Goal: Task Accomplishment & Management: Manage account settings

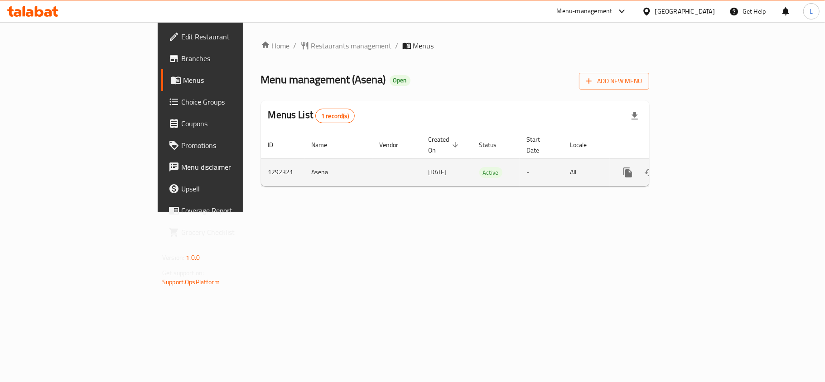
click at [697, 168] on icon "enhanced table" at bounding box center [693, 172] width 8 height 8
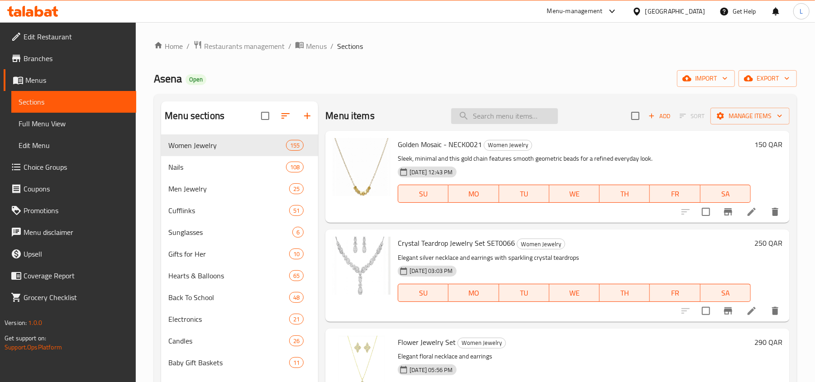
click at [512, 114] on input "search" at bounding box center [504, 116] width 107 height 16
paste input "Fuchsia Glow"
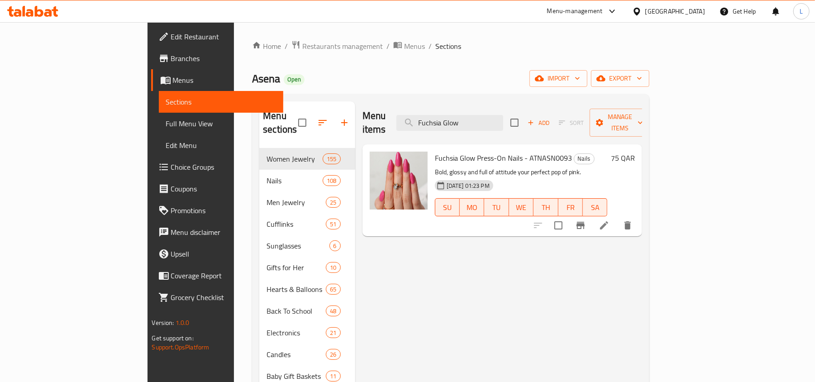
type input "Fuchsia Glow"
click at [610, 220] on icon at bounding box center [604, 225] width 11 height 11
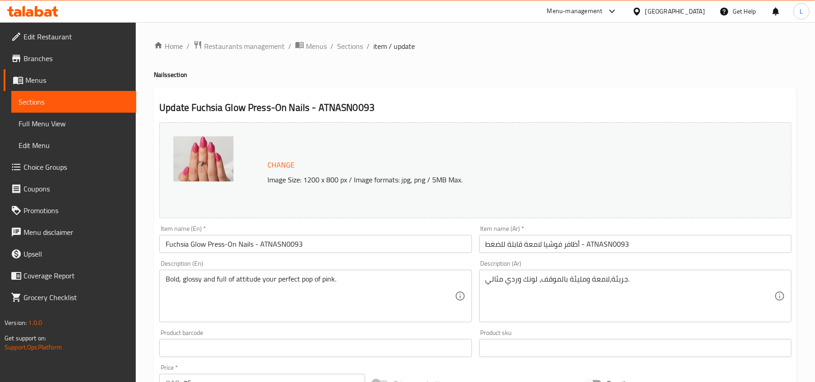
click at [49, 53] on span "Branches" at bounding box center [76, 58] width 105 height 11
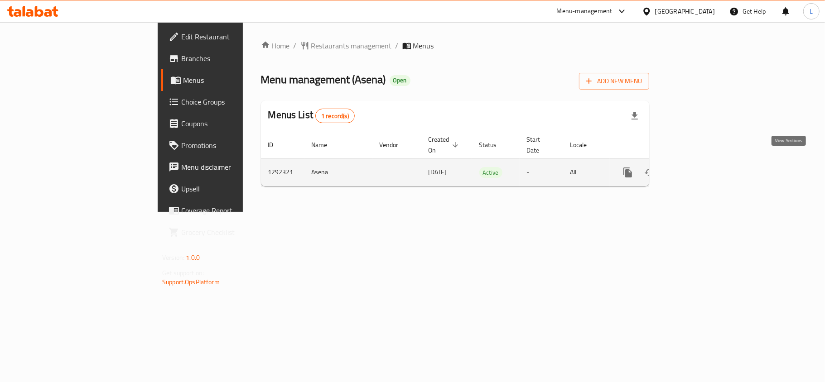
click at [698, 168] on icon "enhanced table" at bounding box center [692, 172] width 11 height 11
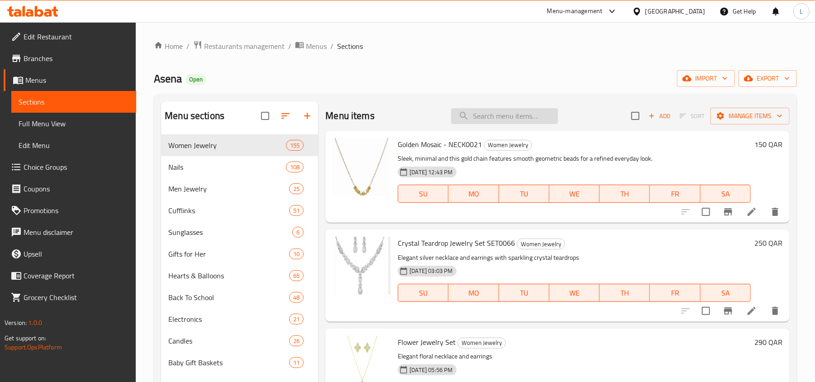
click at [500, 113] on input "search" at bounding box center [504, 116] width 107 height 16
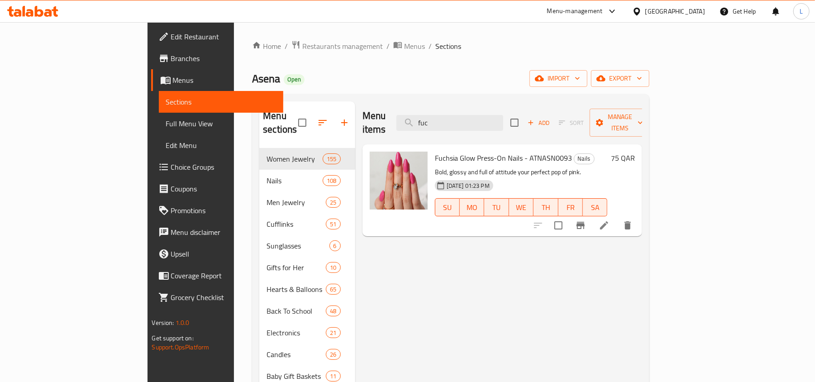
type input "fuc"
click at [520, 151] on span "Fuchsia Glow Press-On Nails - ATNASN0093" at bounding box center [503, 158] width 137 height 14
click at [171, 63] on span "Branches" at bounding box center [223, 58] width 105 height 11
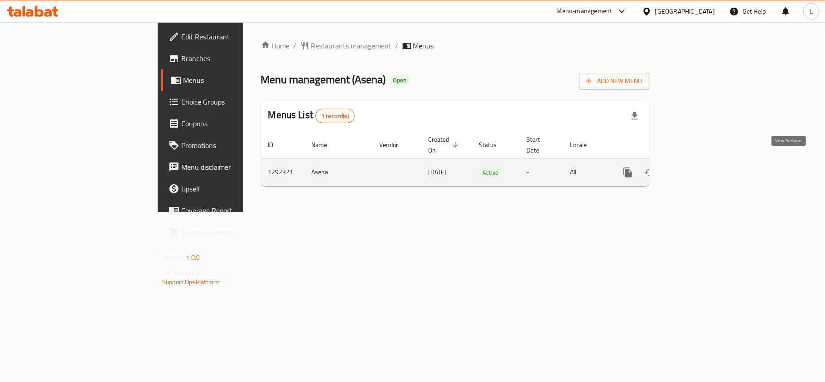
click at [698, 167] on icon "enhanced table" at bounding box center [692, 172] width 11 height 11
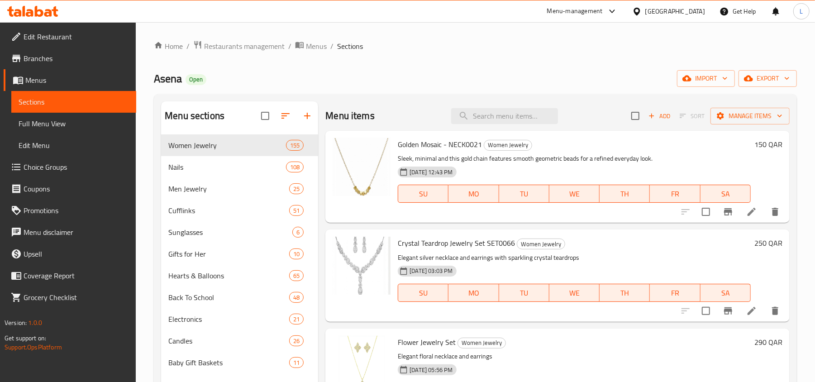
click at [482, 106] on div "Menu items Add Sort Manage items" at bounding box center [558, 115] width 465 height 29
click at [494, 114] on input "search" at bounding box center [504, 116] width 107 height 16
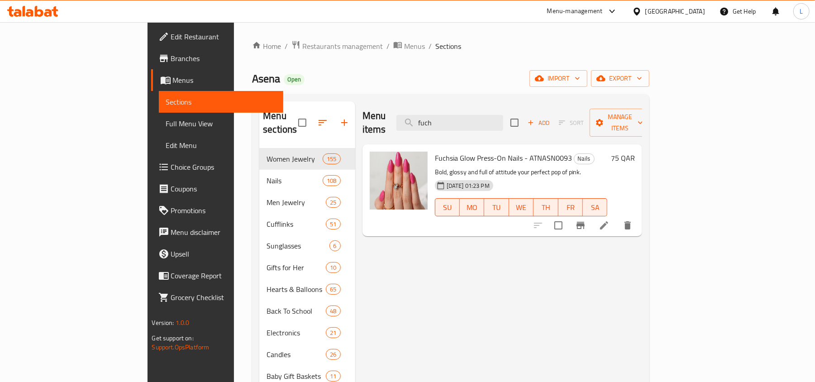
type input "fuch"
drag, startPoint x: 410, startPoint y: 171, endPoint x: 434, endPoint y: 171, distance: 23.5
click at [443, 182] on span "[DATE] 01:23 PM" at bounding box center [468, 186] width 50 height 9
click at [609, 221] on icon at bounding box center [604, 225] width 8 height 8
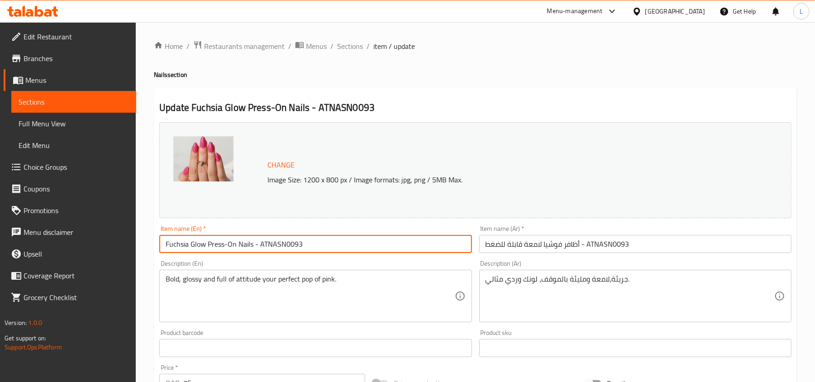
drag, startPoint x: 303, startPoint y: 248, endPoint x: 44, endPoint y: 247, distance: 259.4
click at [44, 247] on div "Edit Restaurant Branches Menus Sections Full Menu View Edit Menu Choice Groups …" at bounding box center [407, 337] width 815 height 631
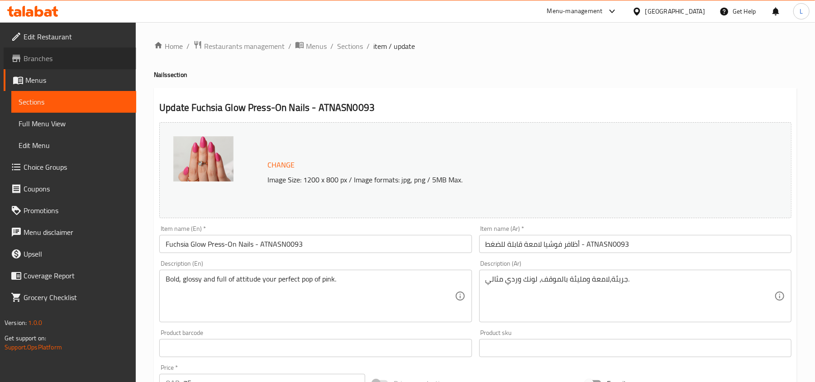
click at [50, 57] on span "Branches" at bounding box center [76, 58] width 105 height 11
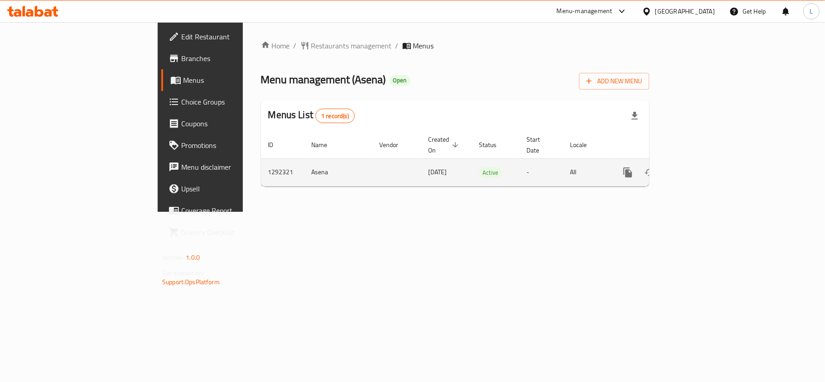
click at [698, 167] on icon "enhanced table" at bounding box center [692, 172] width 11 height 11
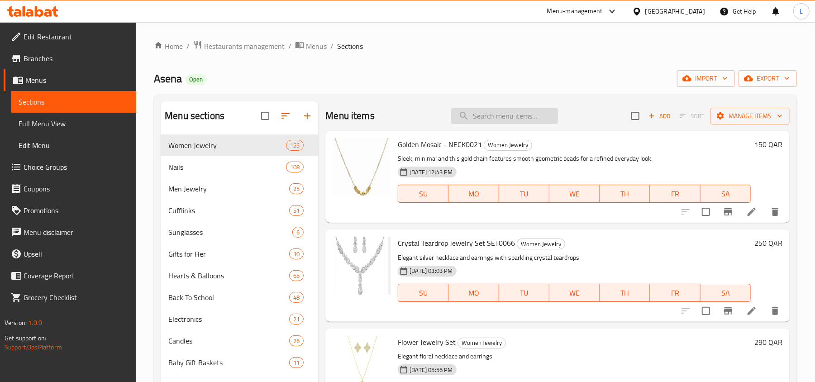
click at [501, 114] on input "search" at bounding box center [504, 116] width 107 height 16
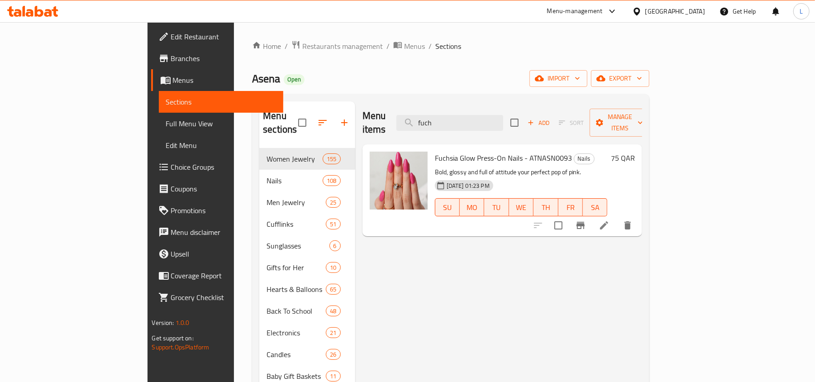
type input "fuch"
click at [610, 220] on icon at bounding box center [604, 225] width 11 height 11
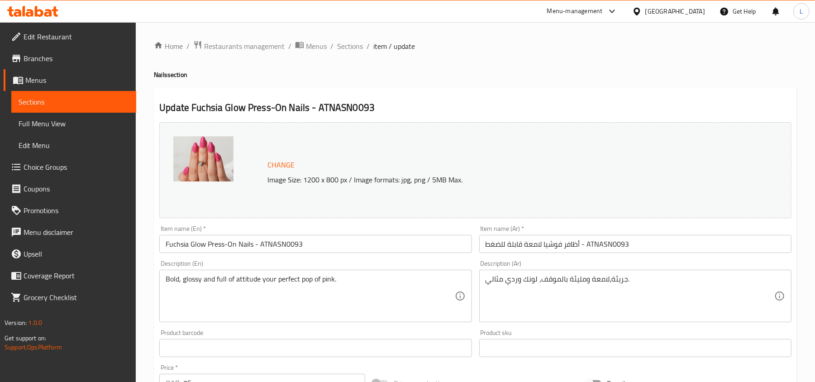
click at [73, 59] on span "Branches" at bounding box center [76, 58] width 105 height 11
